Goal: Information Seeking & Learning: Compare options

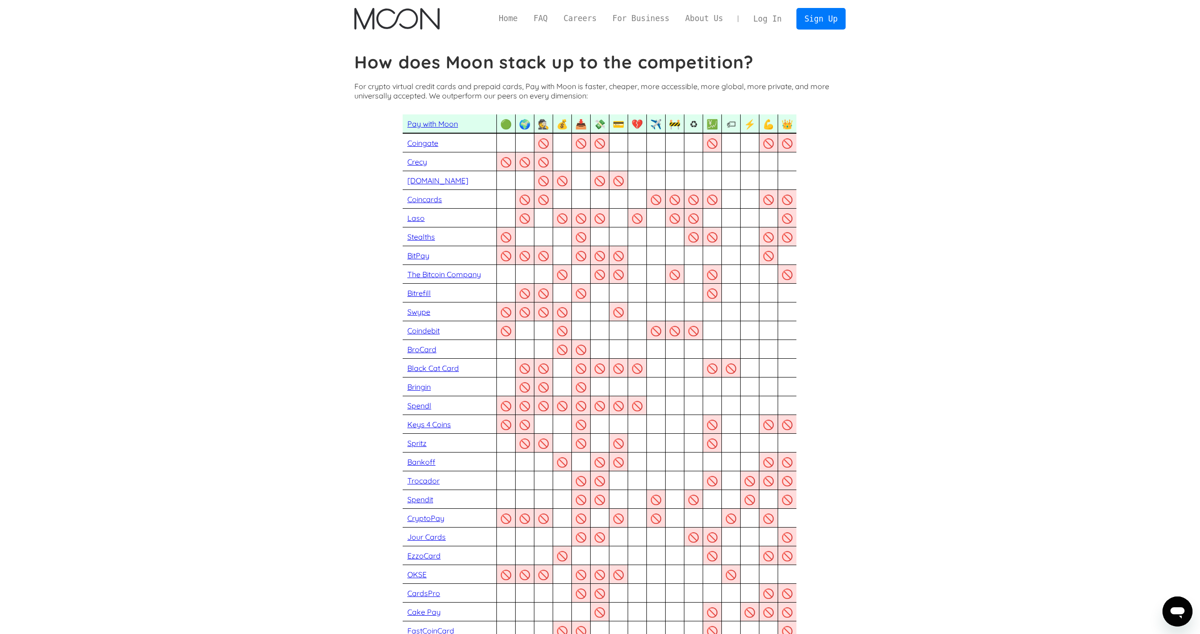
scroll to position [110, 0]
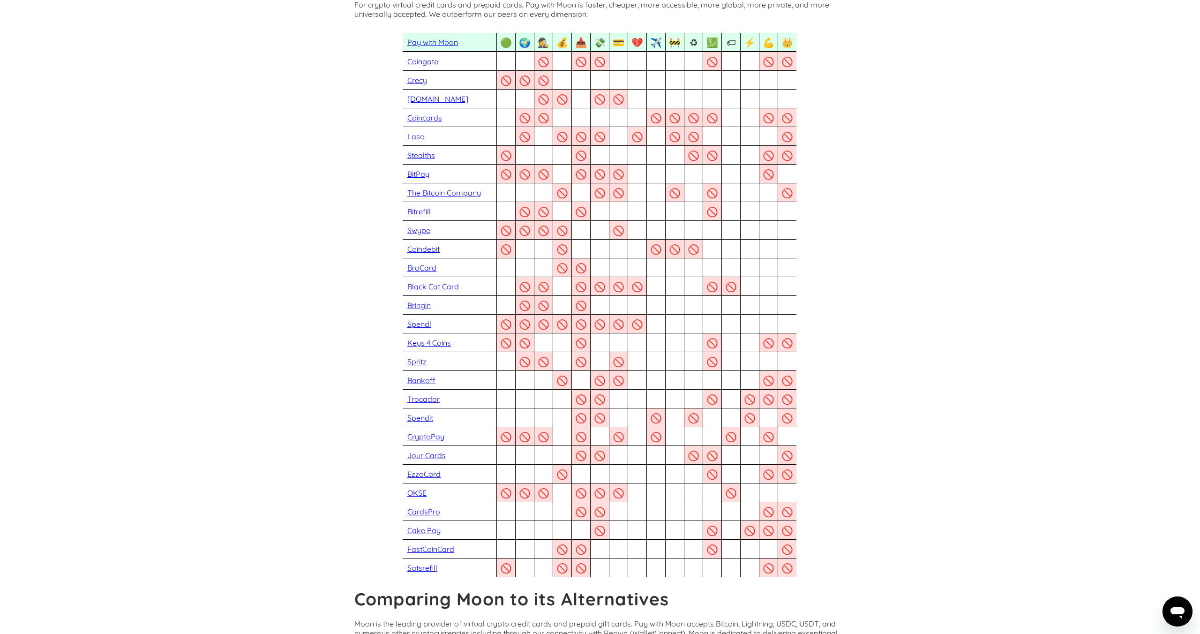
scroll to position [217, 0]
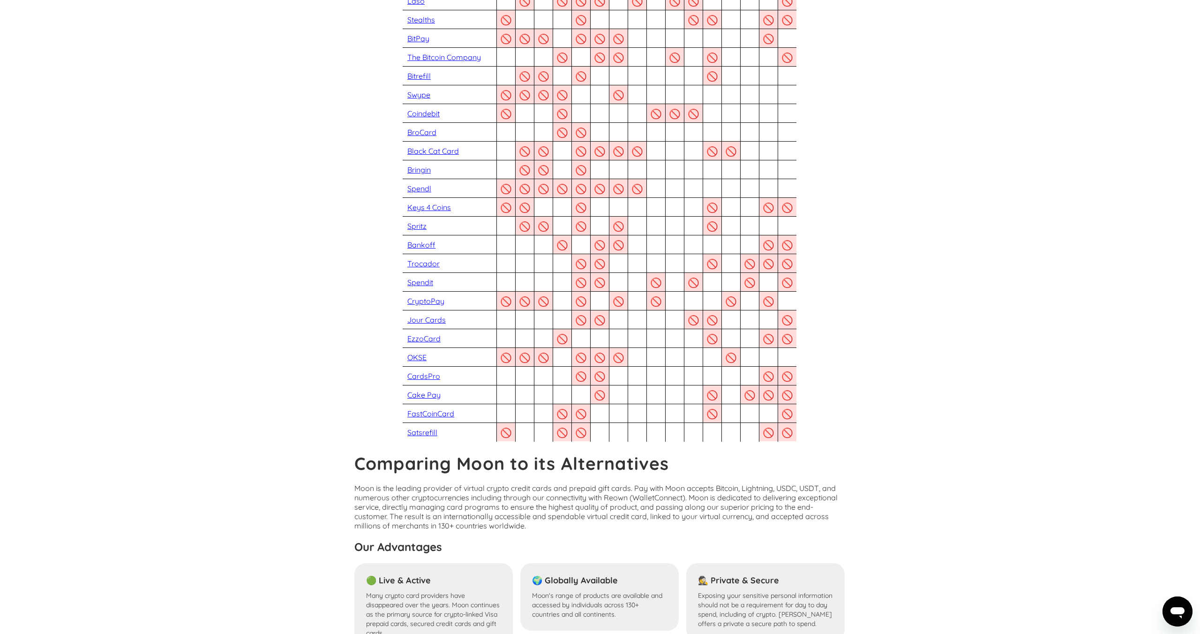
click at [426, 376] on link "CardsPro" at bounding box center [423, 375] width 33 height 9
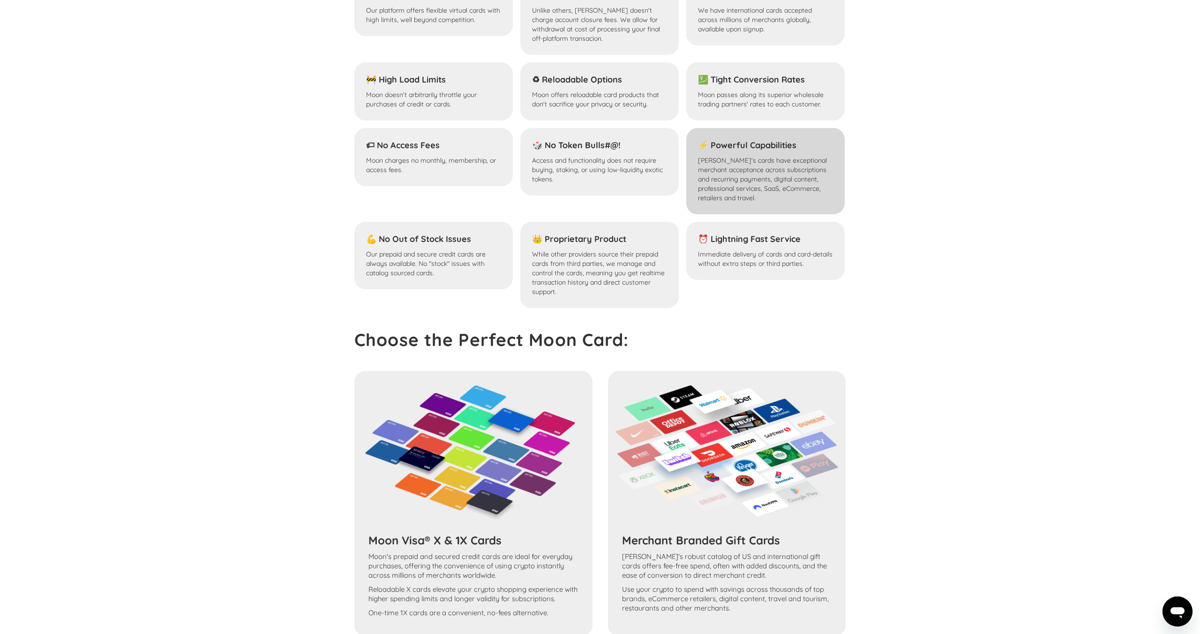
scroll to position [689, 0]
